Goal: Check status: Check status

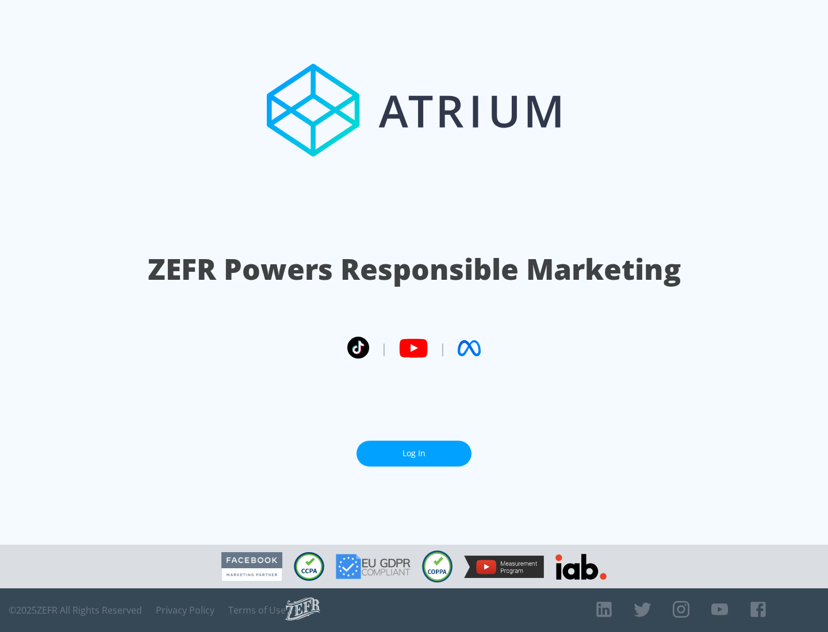
click at [414, 449] on link "Log In" at bounding box center [413, 454] width 115 height 26
